Goal: Navigation & Orientation: Find specific page/section

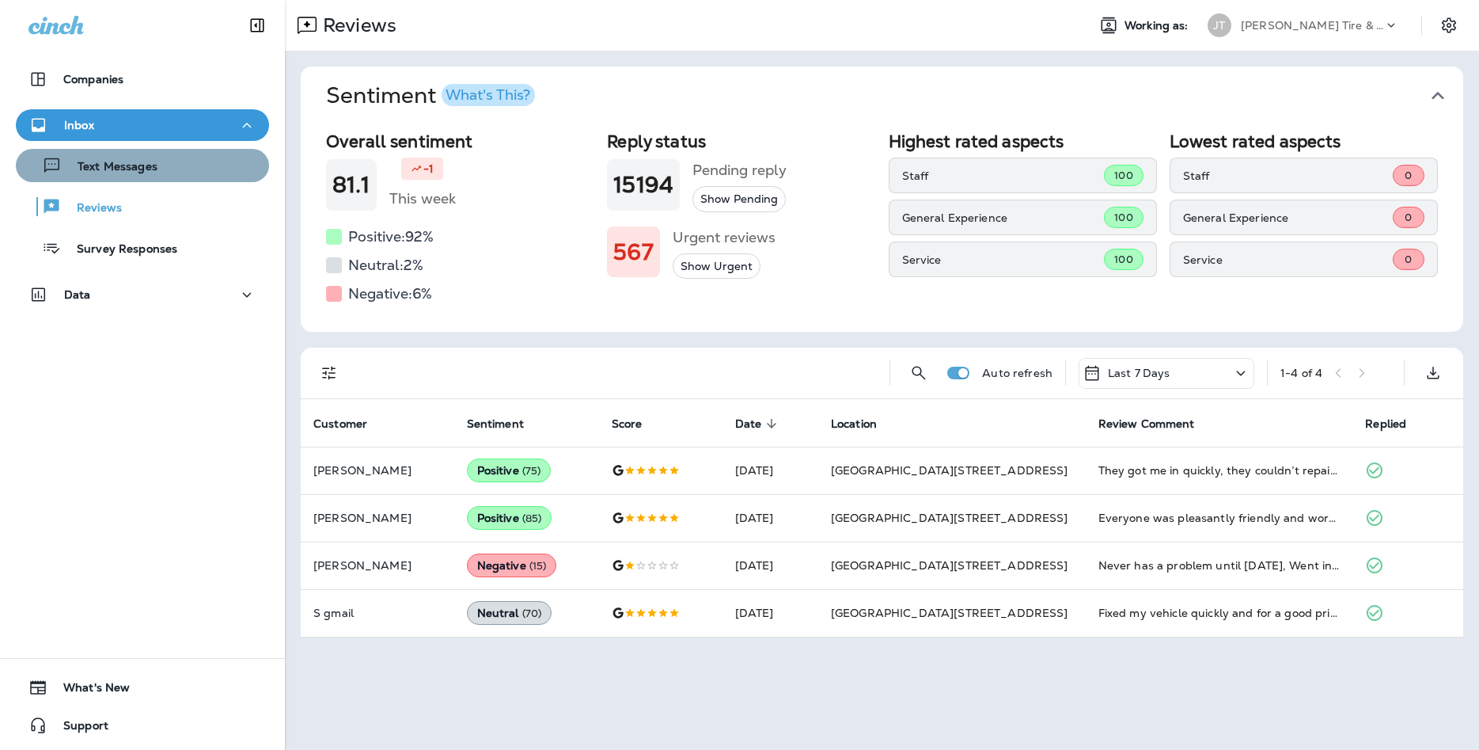
click at [200, 175] on div "Text Messages" at bounding box center [142, 166] width 241 height 24
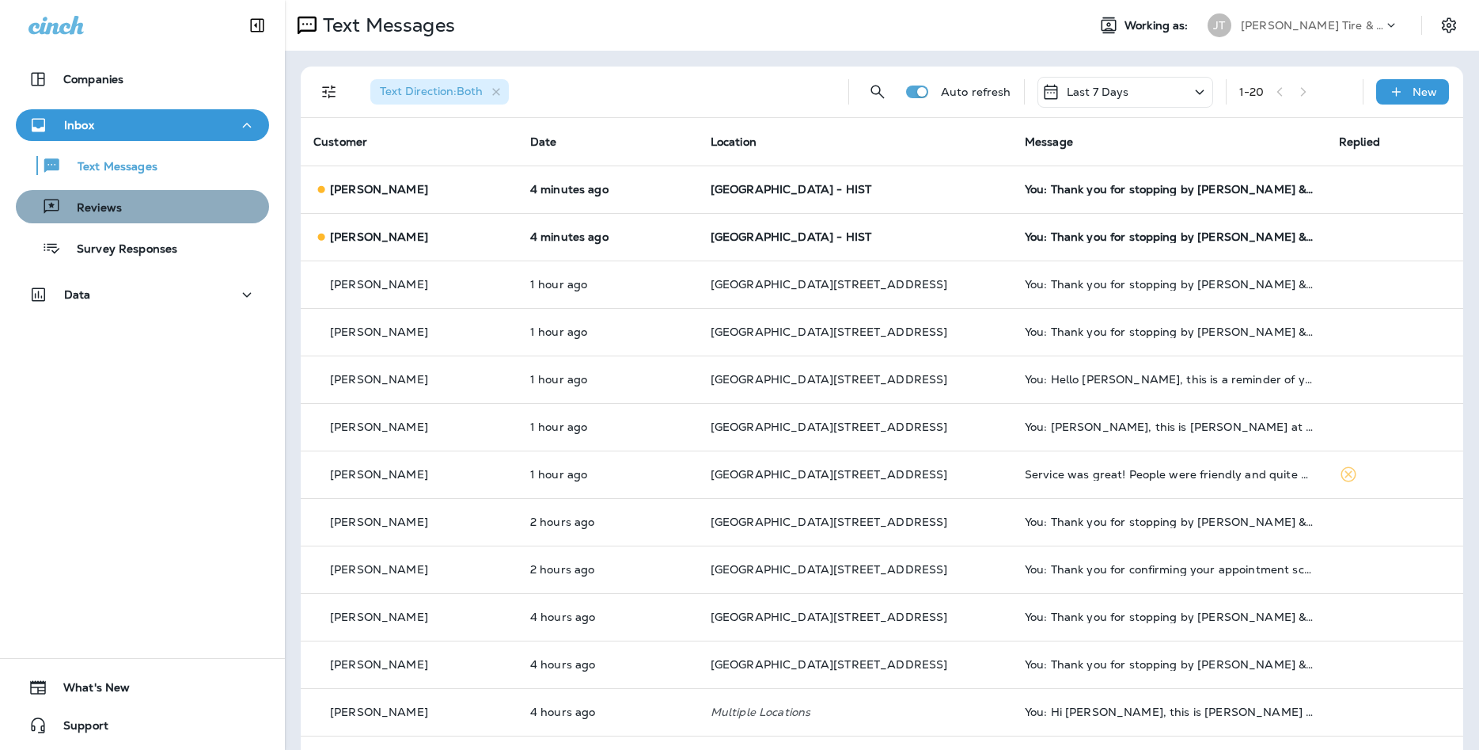
click at [192, 207] on div "Reviews" at bounding box center [142, 207] width 241 height 24
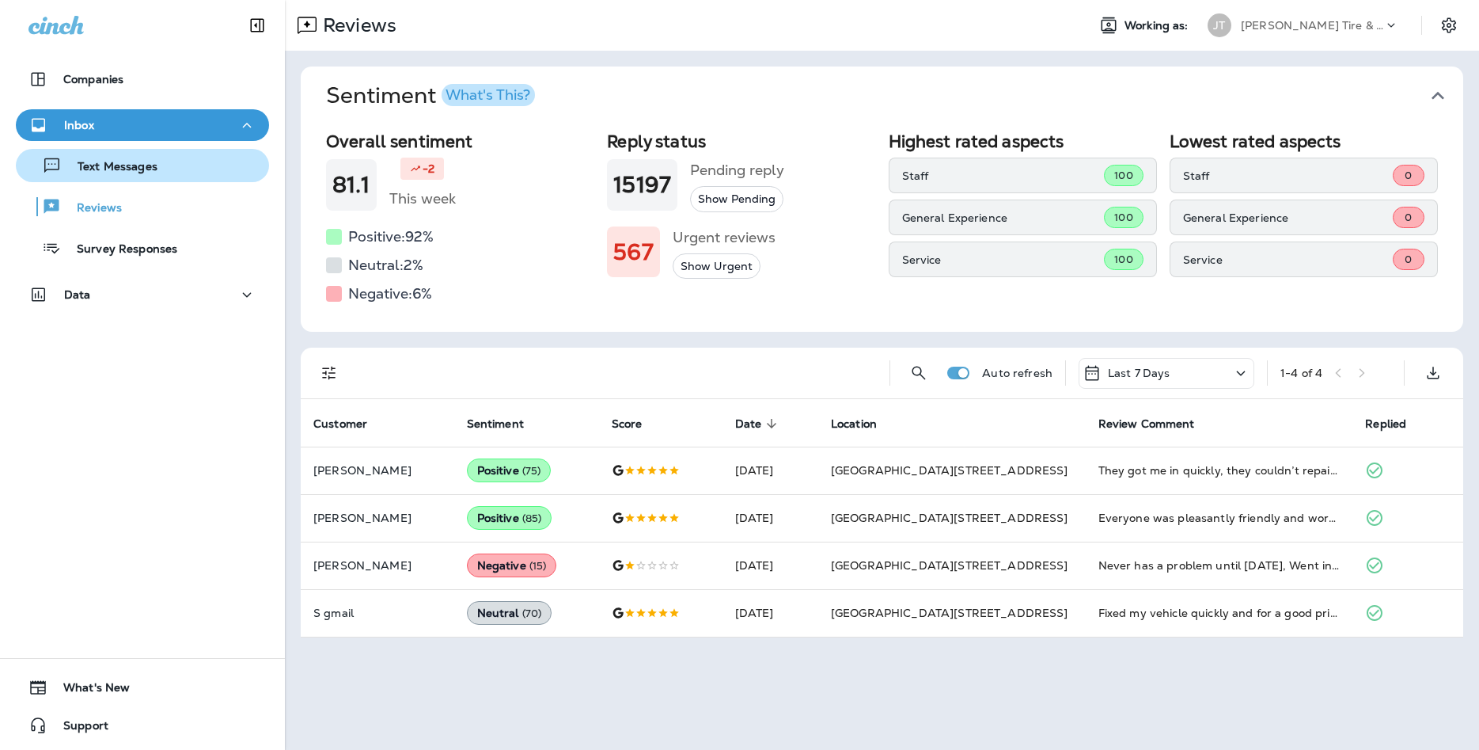
click at [152, 176] on div "Text Messages" at bounding box center [89, 166] width 135 height 24
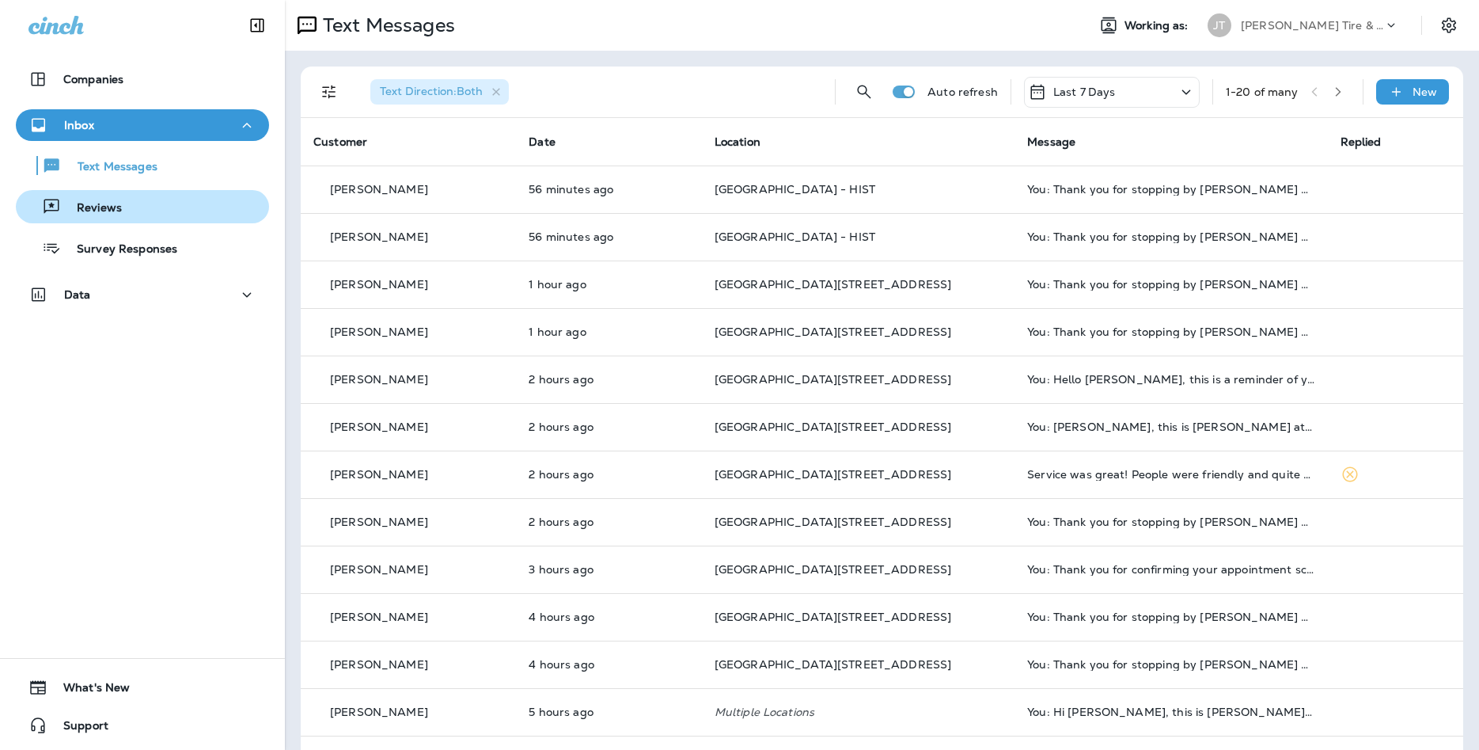
click at [135, 218] on button "Reviews" at bounding box center [142, 206] width 253 height 33
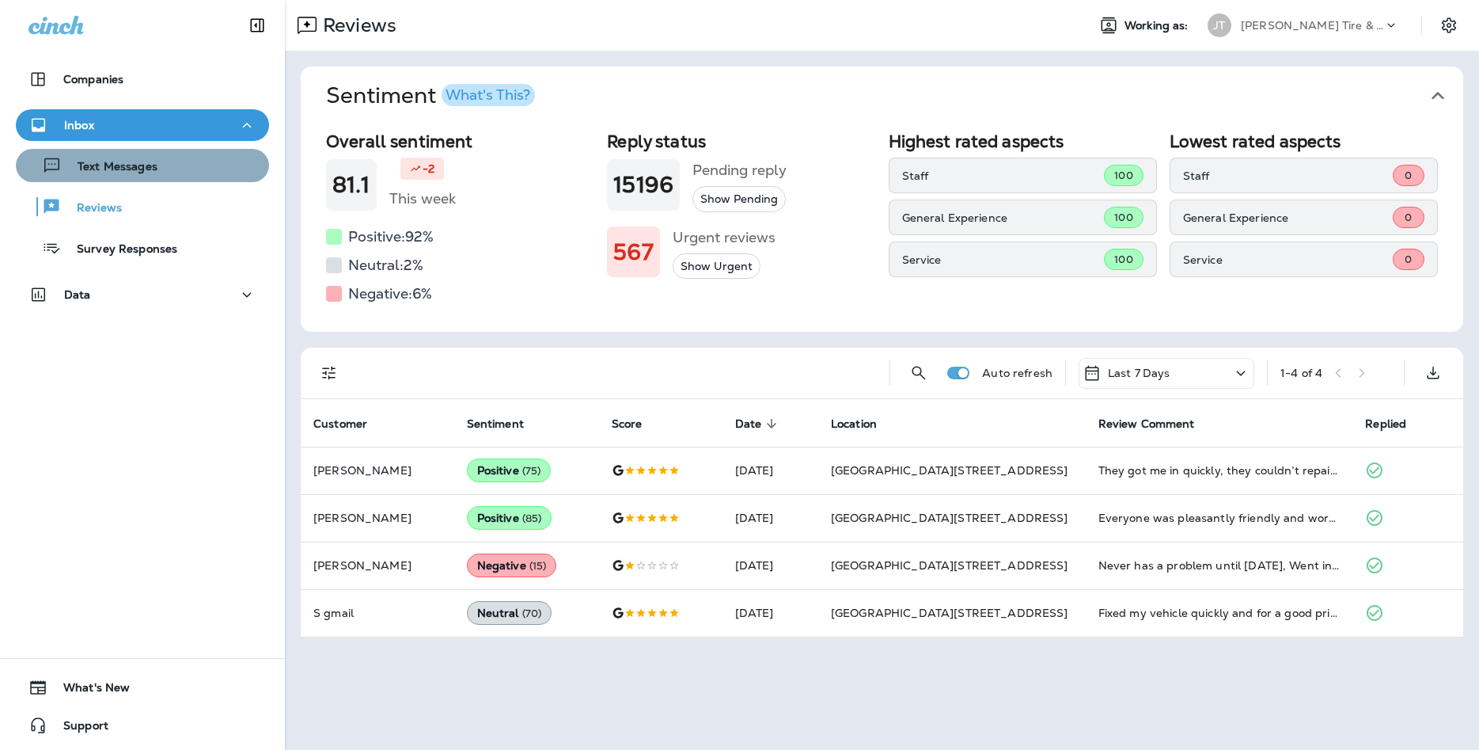
click at [125, 177] on button "Text Messages" at bounding box center [142, 165] width 253 height 33
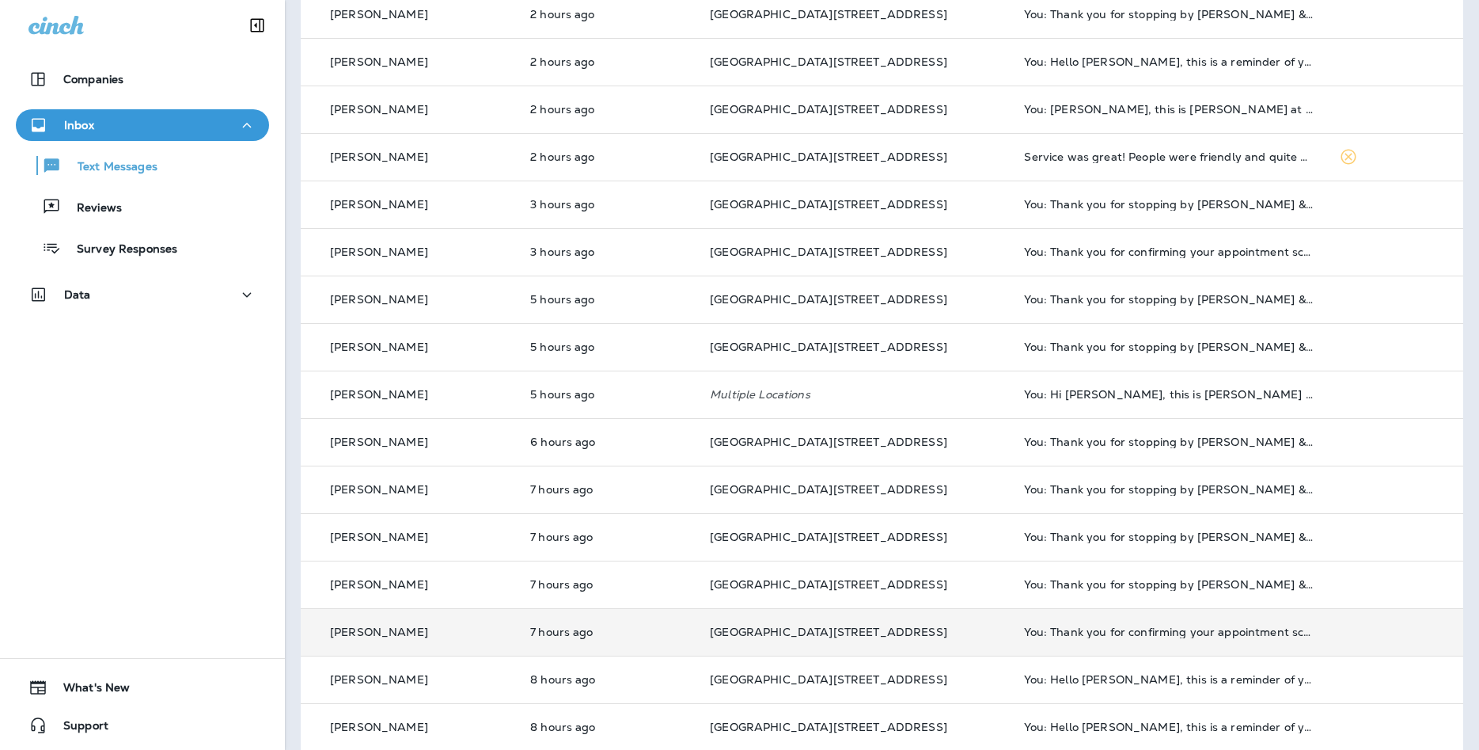
scroll to position [382, 0]
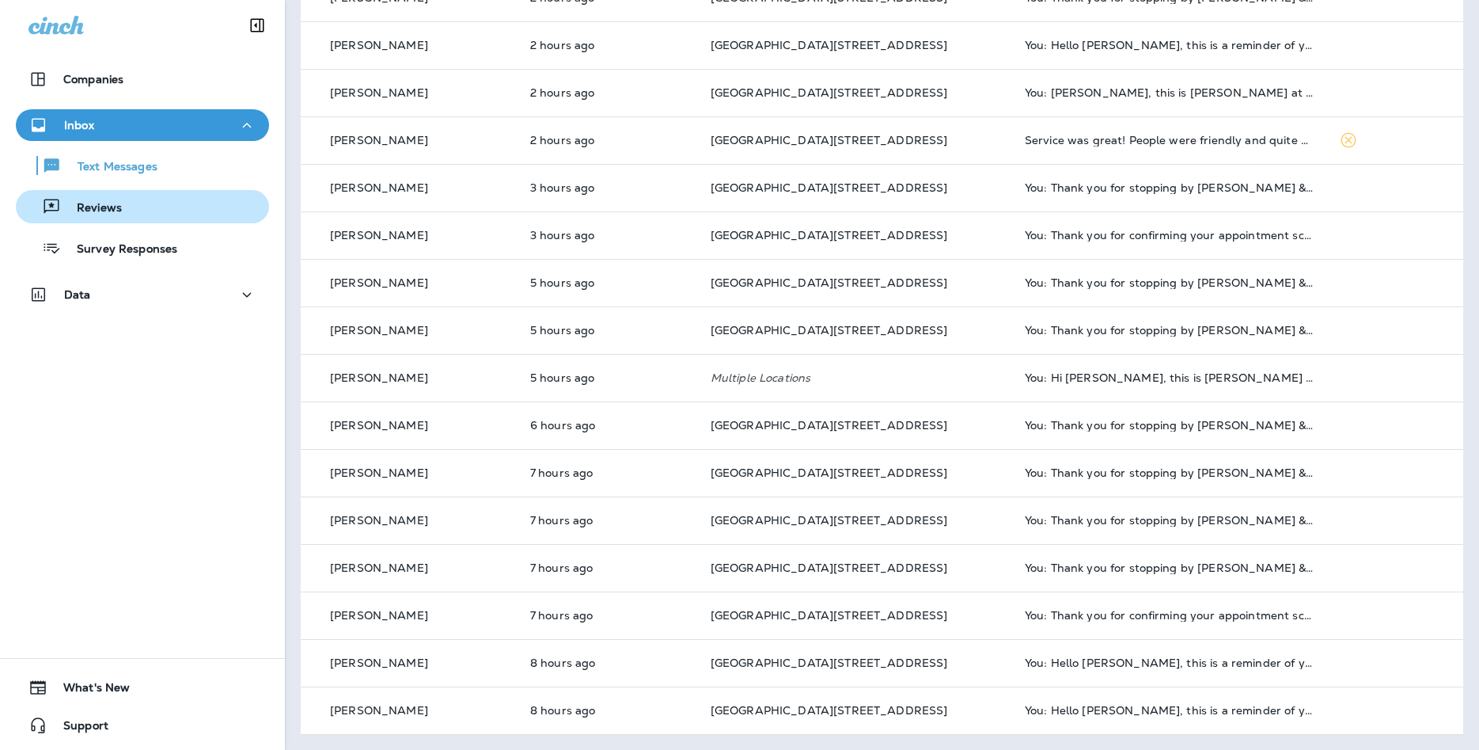
click at [172, 205] on div "Reviews" at bounding box center [142, 207] width 241 height 24
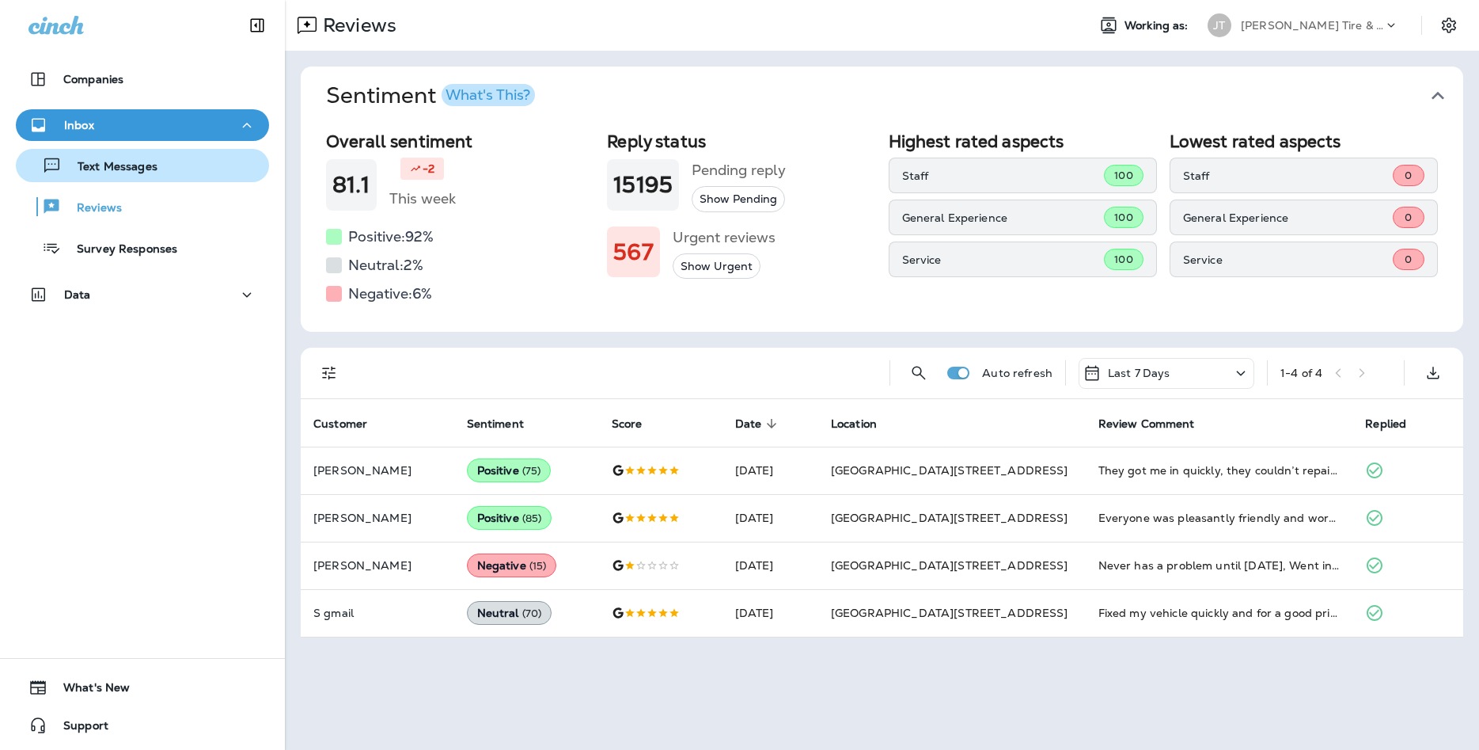
click at [192, 164] on div "Text Messages" at bounding box center [142, 166] width 241 height 24
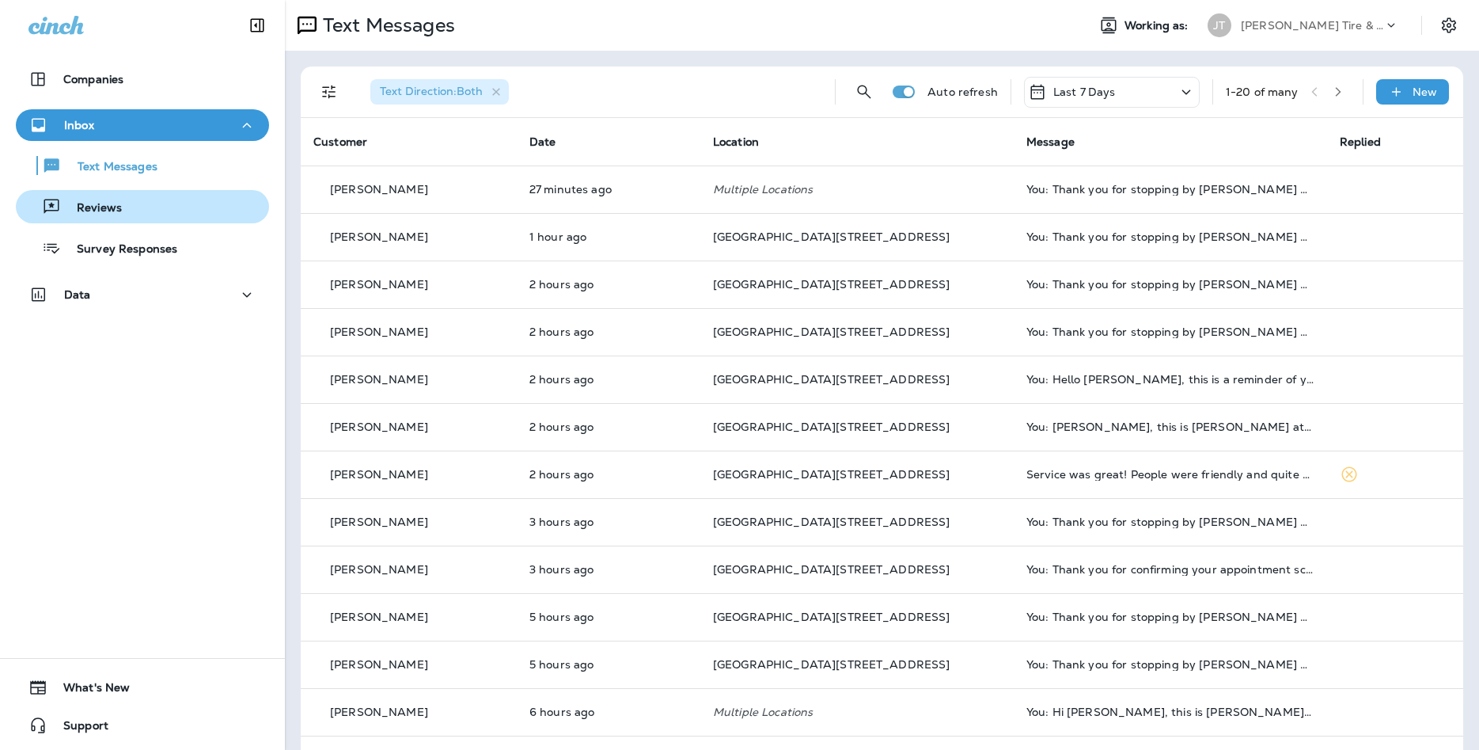
click at [101, 214] on p "Reviews" at bounding box center [91, 208] width 61 height 15
